Goal: Transaction & Acquisition: Purchase product/service

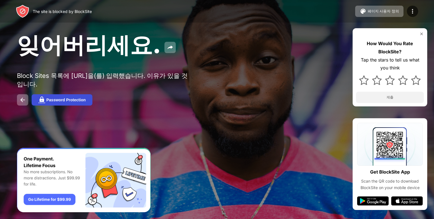
click at [75, 100] on div "Password Protection" at bounding box center [65, 100] width 39 height 5
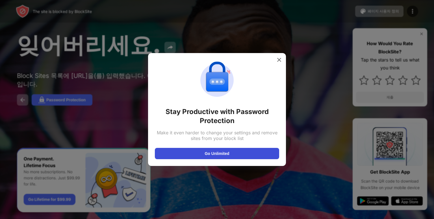
click at [207, 152] on button "Go Unlimited" at bounding box center [217, 153] width 124 height 11
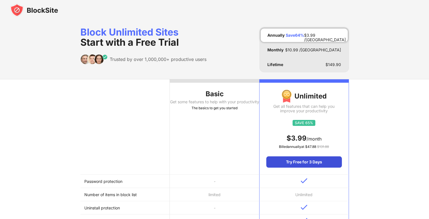
click at [281, 166] on div "Try Free for 3 Days" at bounding box center [304, 161] width 75 height 11
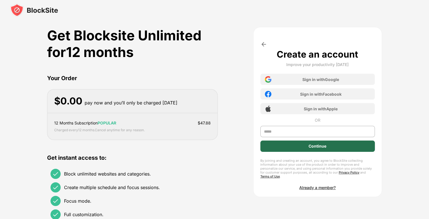
click at [301, 146] on div "Continue" at bounding box center [318, 146] width 115 height 11
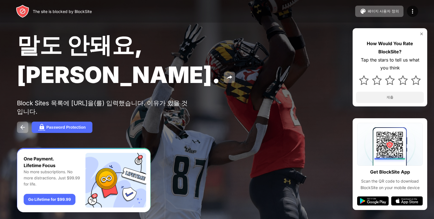
click at [58, 199] on img "Banner Message" at bounding box center [84, 180] width 134 height 65
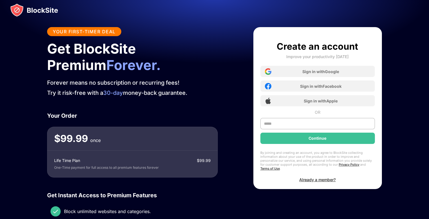
click at [85, 163] on div "Life Time Plan $ 99.99" at bounding box center [132, 161] width 157 height 6
